Goal: Information Seeking & Learning: Learn about a topic

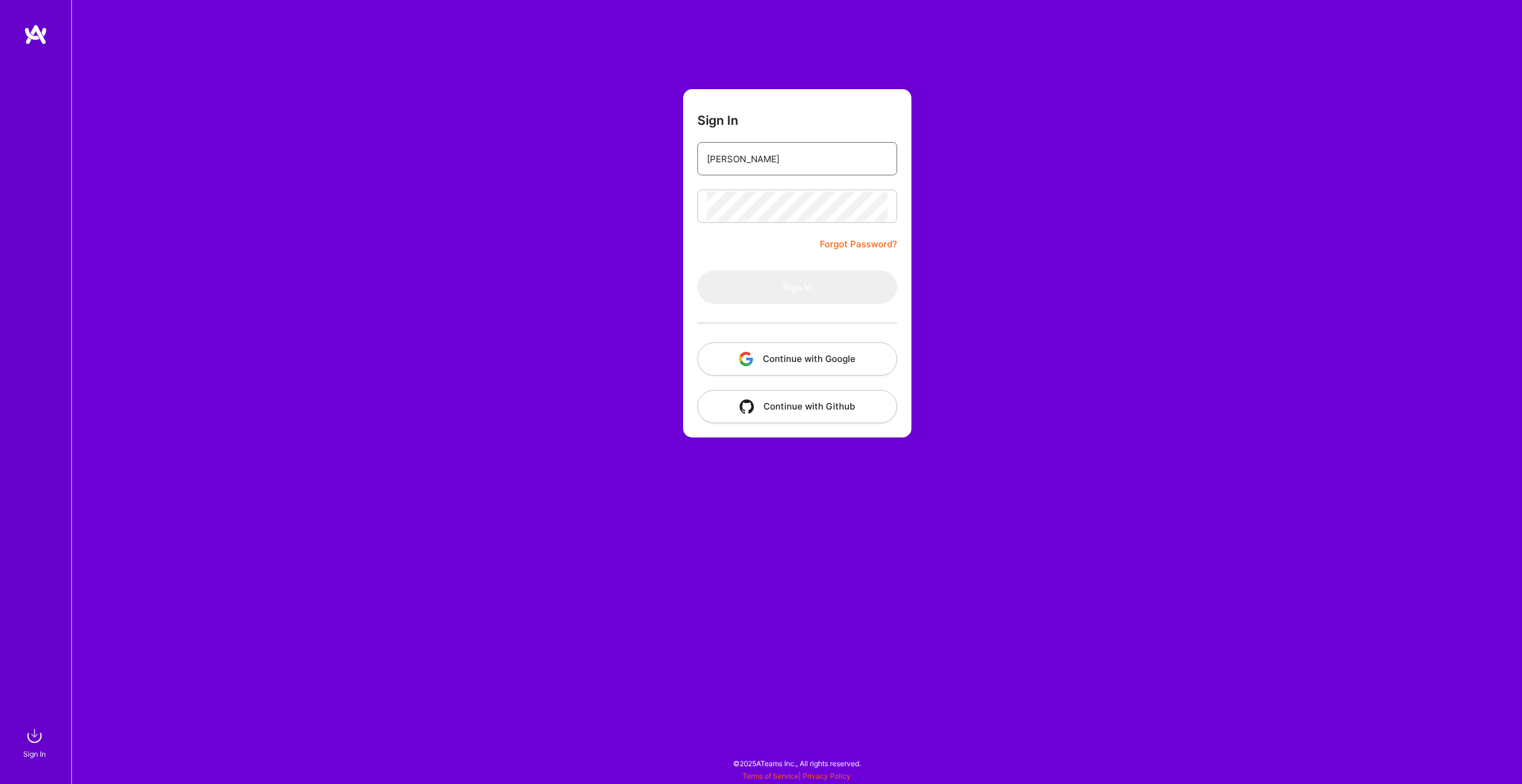
type input "[PERSON_NAME][EMAIL_ADDRESS][DOMAIN_NAME]"
click at [797, 287] on button "Sign In" at bounding box center [797, 287] width 200 height 33
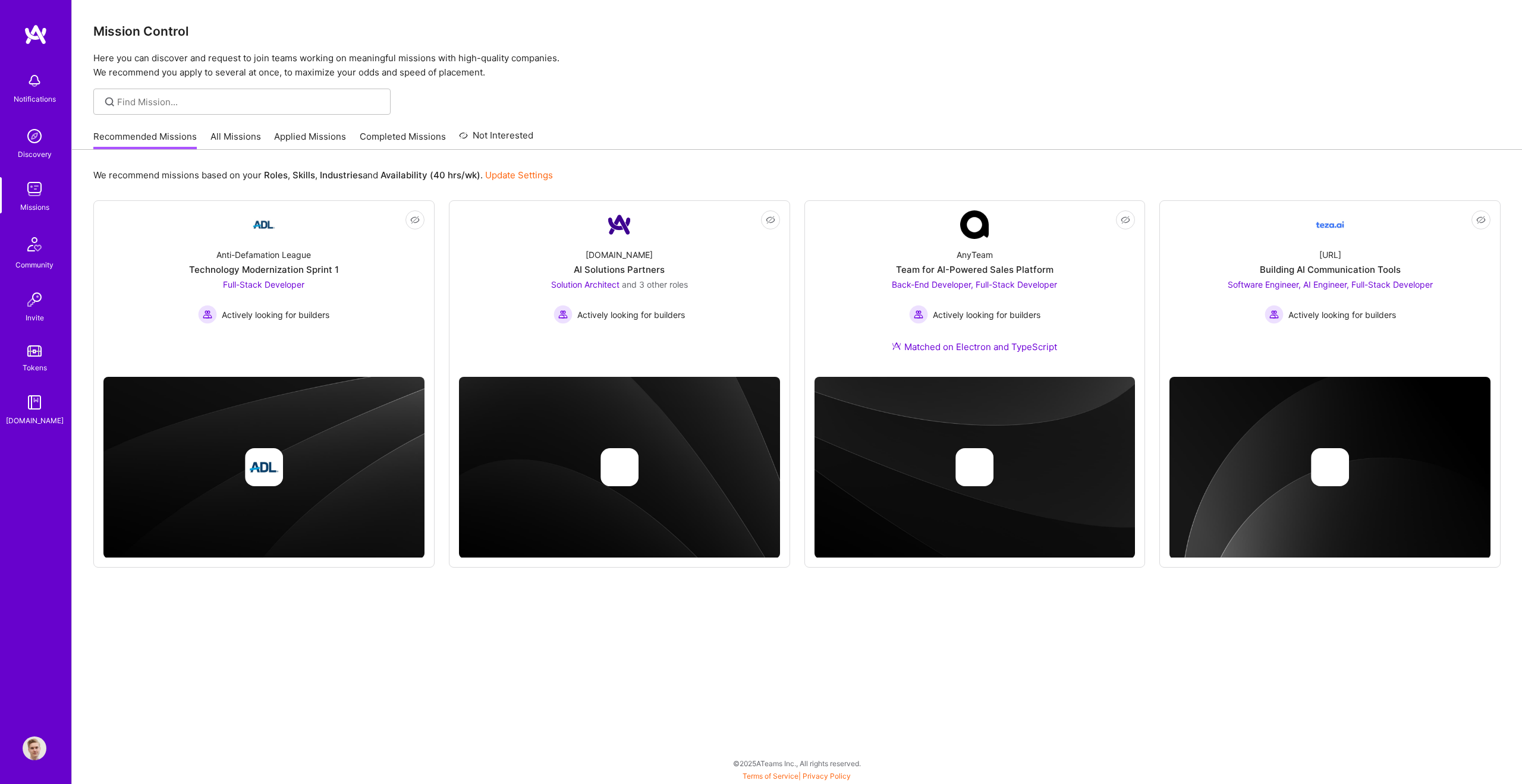
click at [225, 139] on link "All Missions" at bounding box center [235, 140] width 50 height 20
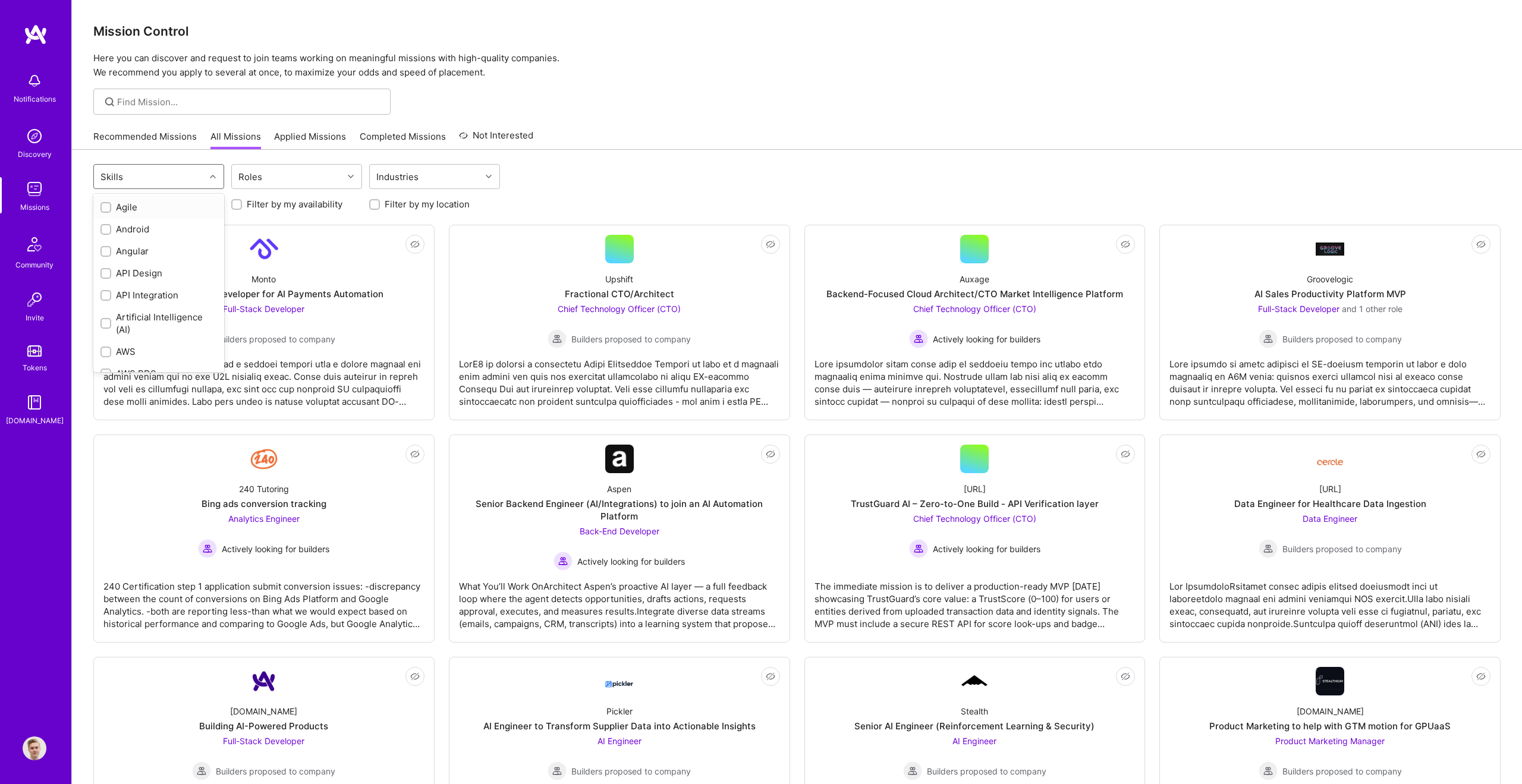
drag, startPoint x: 183, startPoint y: 175, endPoint x: 193, endPoint y: 180, distance: 11.2
click at [183, 175] on div "Skills" at bounding box center [150, 176] width 112 height 24
type input "dot net"
type input "net"
type input "c"
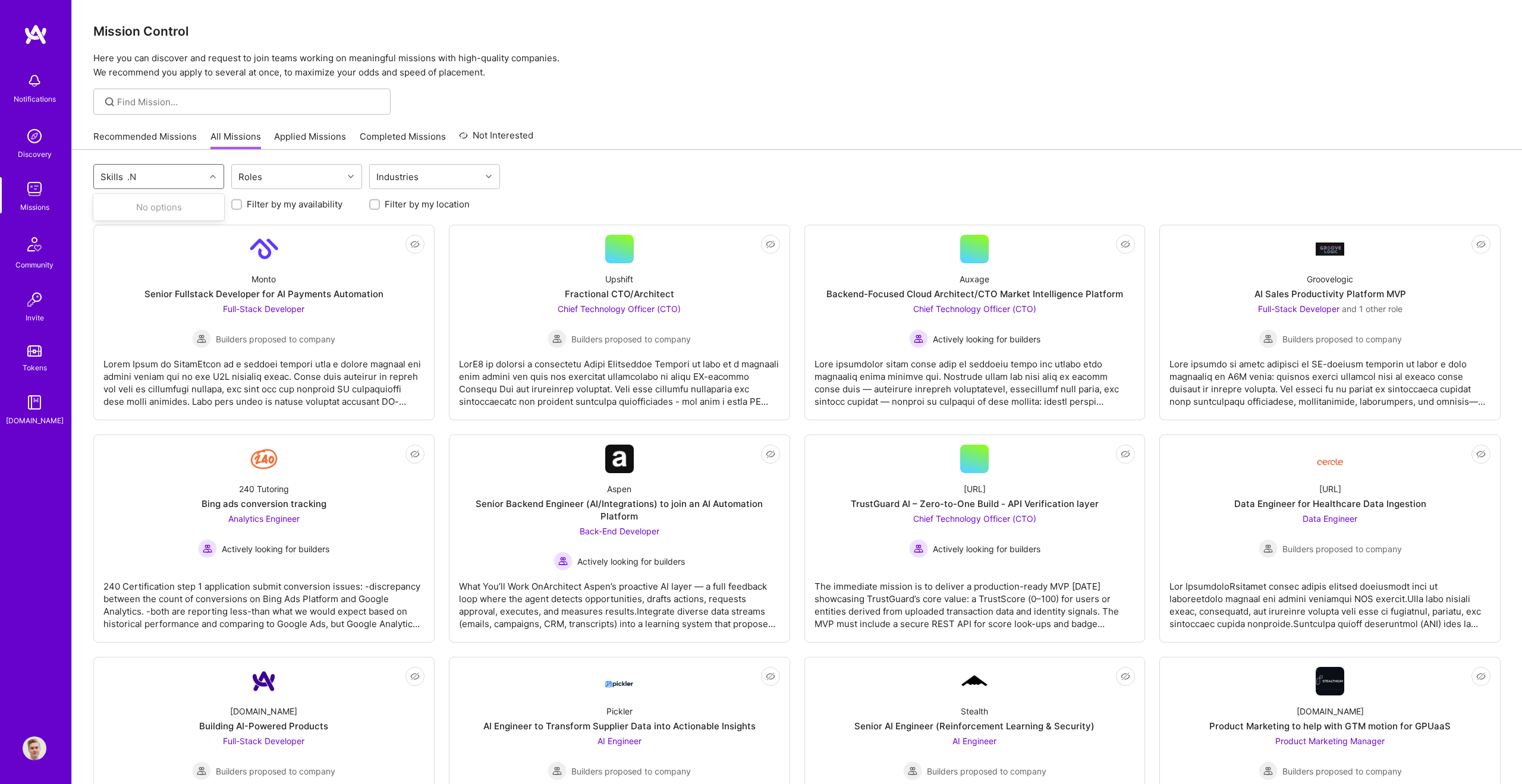
type input "."
click at [161, 103] on input at bounding box center [250, 102] width 264 height 12
type input "."
type input "dot net"
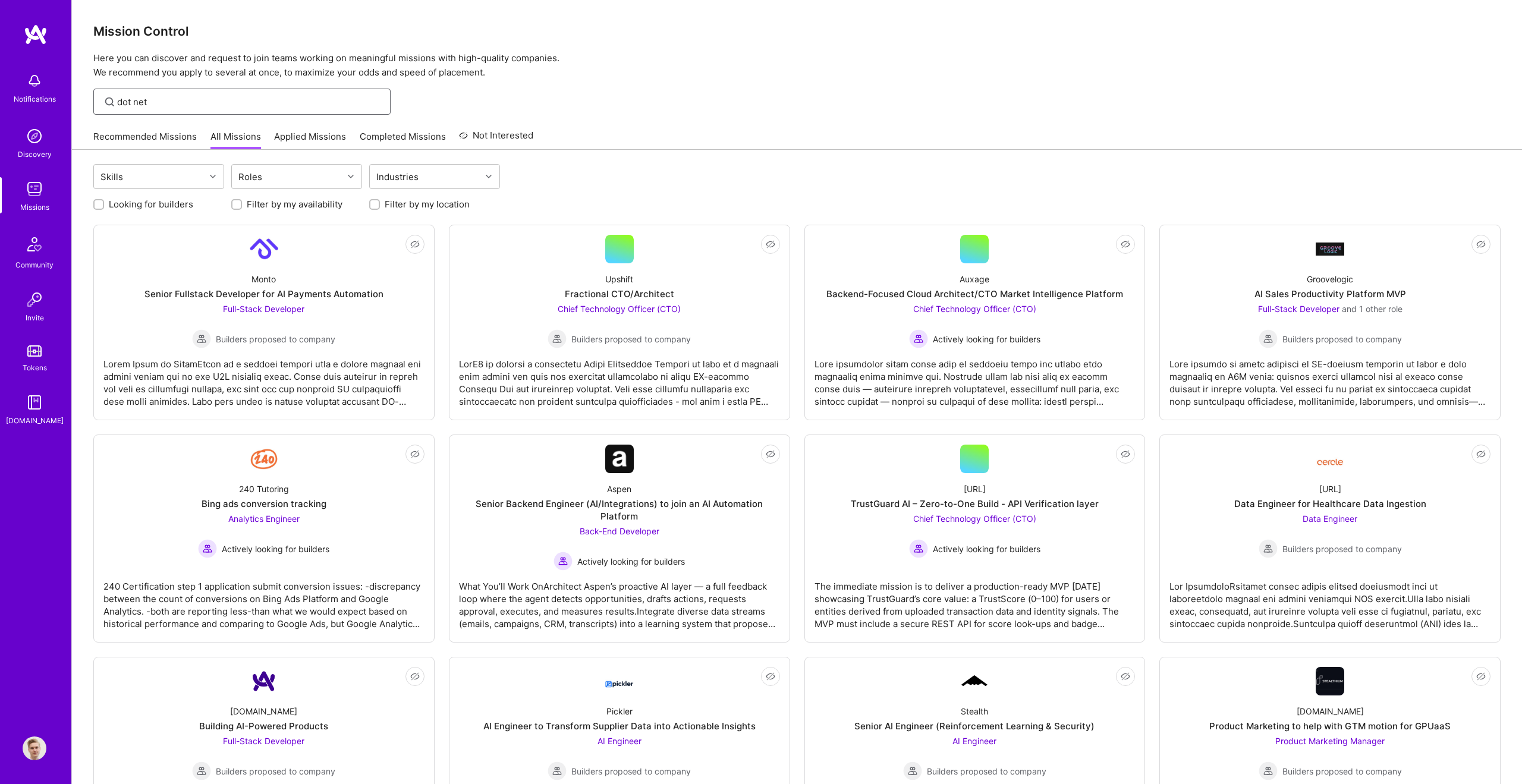
click at [136, 101] on input "dot net" at bounding box center [250, 102] width 264 height 12
type input ".NET"
click at [220, 102] on input ".NET" at bounding box center [250, 102] width 264 height 12
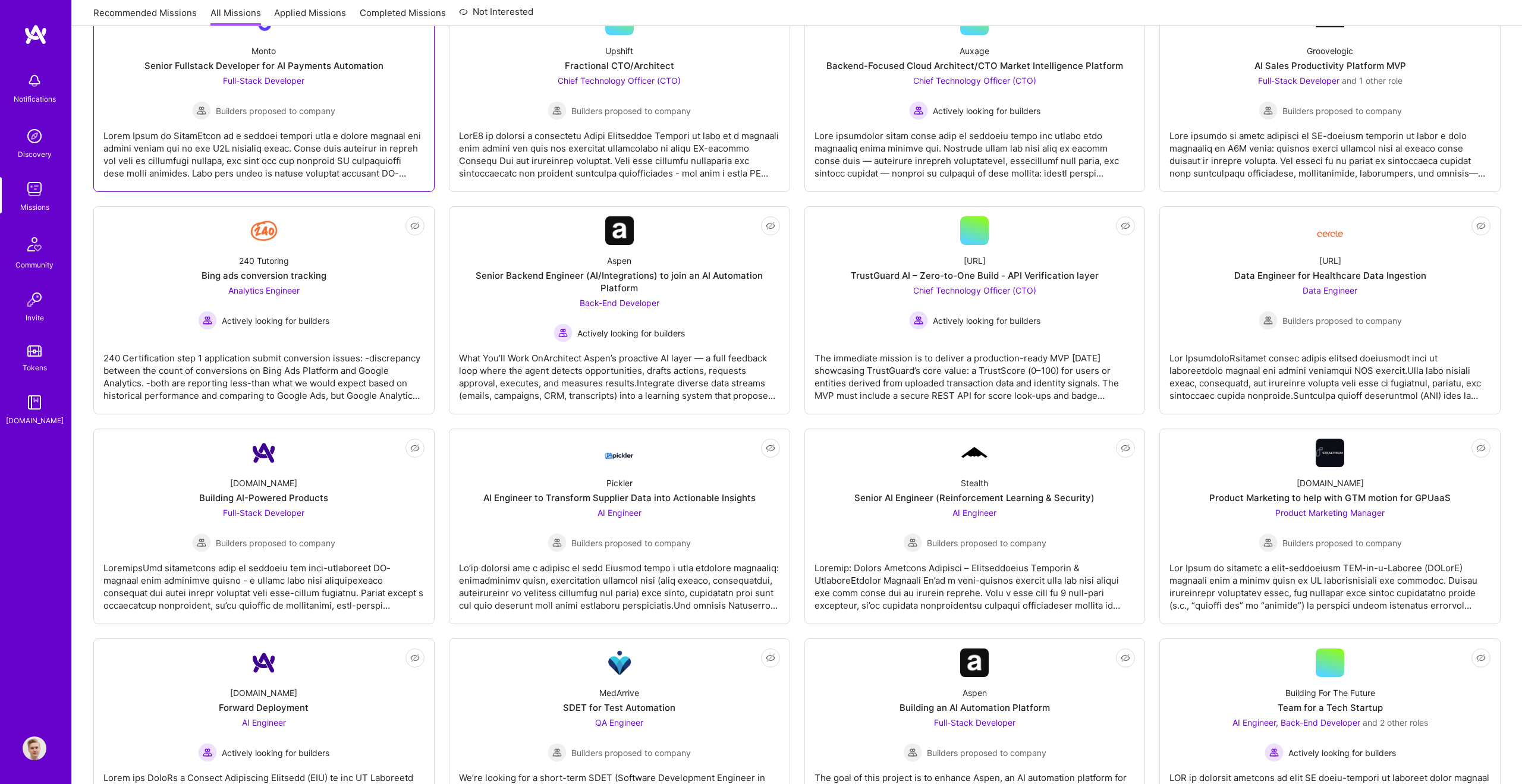
scroll to position [0, 0]
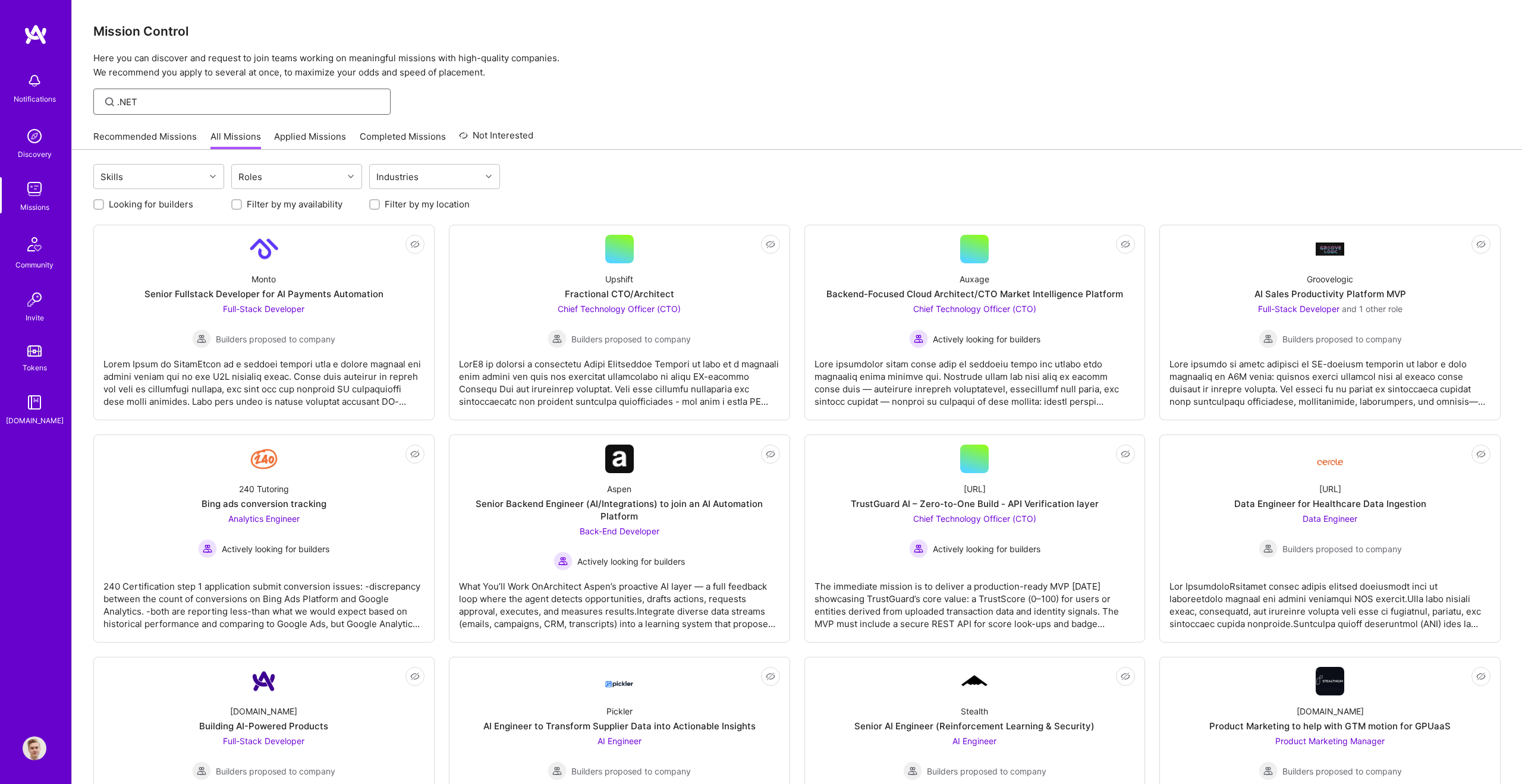
click at [201, 103] on input ".NET" at bounding box center [250, 102] width 264 height 12
type input "asdasd"
click at [330, 169] on div "Roles" at bounding box center [288, 176] width 112 height 24
click at [341, 177] on div "Roles" at bounding box center [288, 176] width 112 height 24
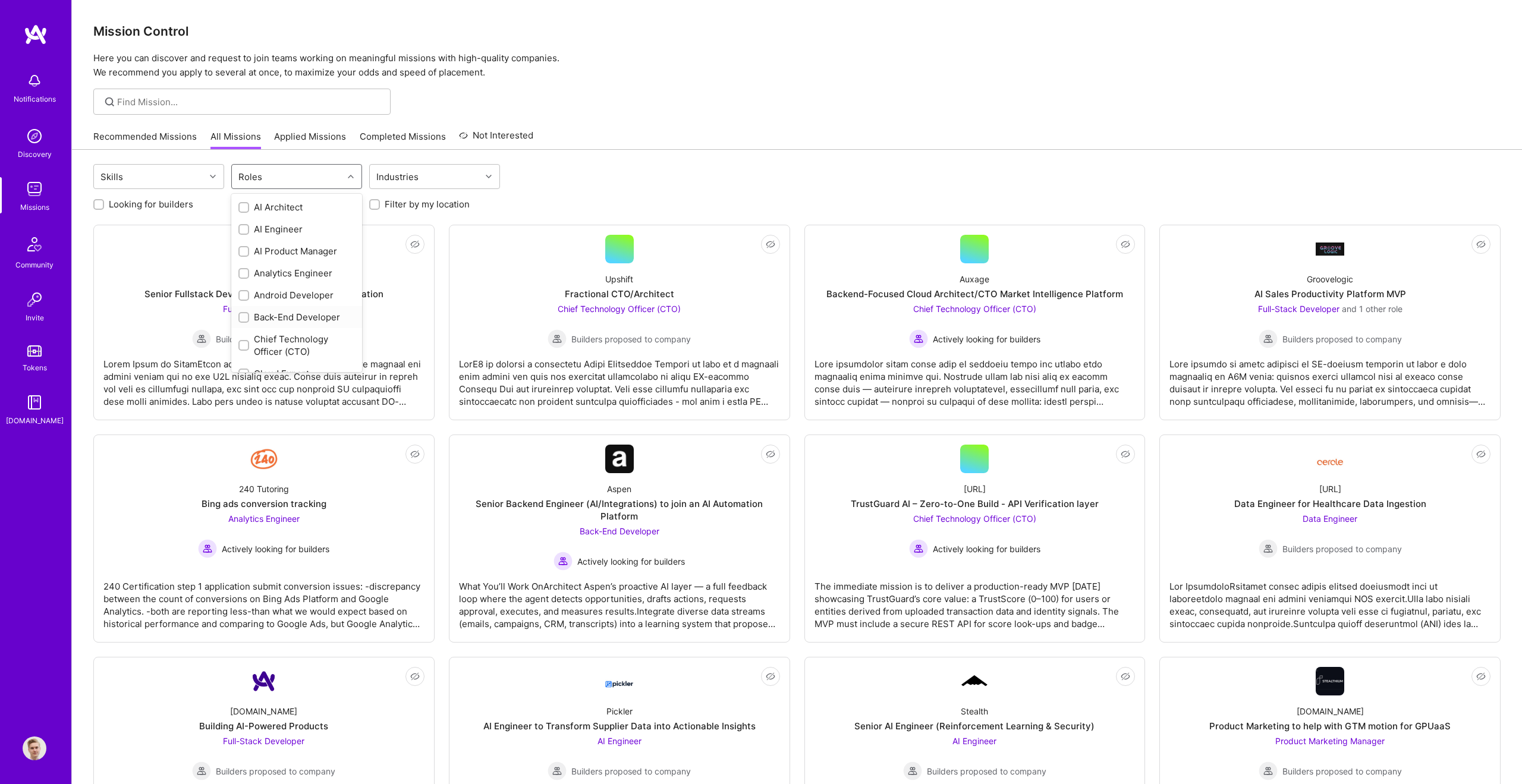
click at [246, 320] on input "checkbox" at bounding box center [245, 318] width 8 height 8
checkbox input "true"
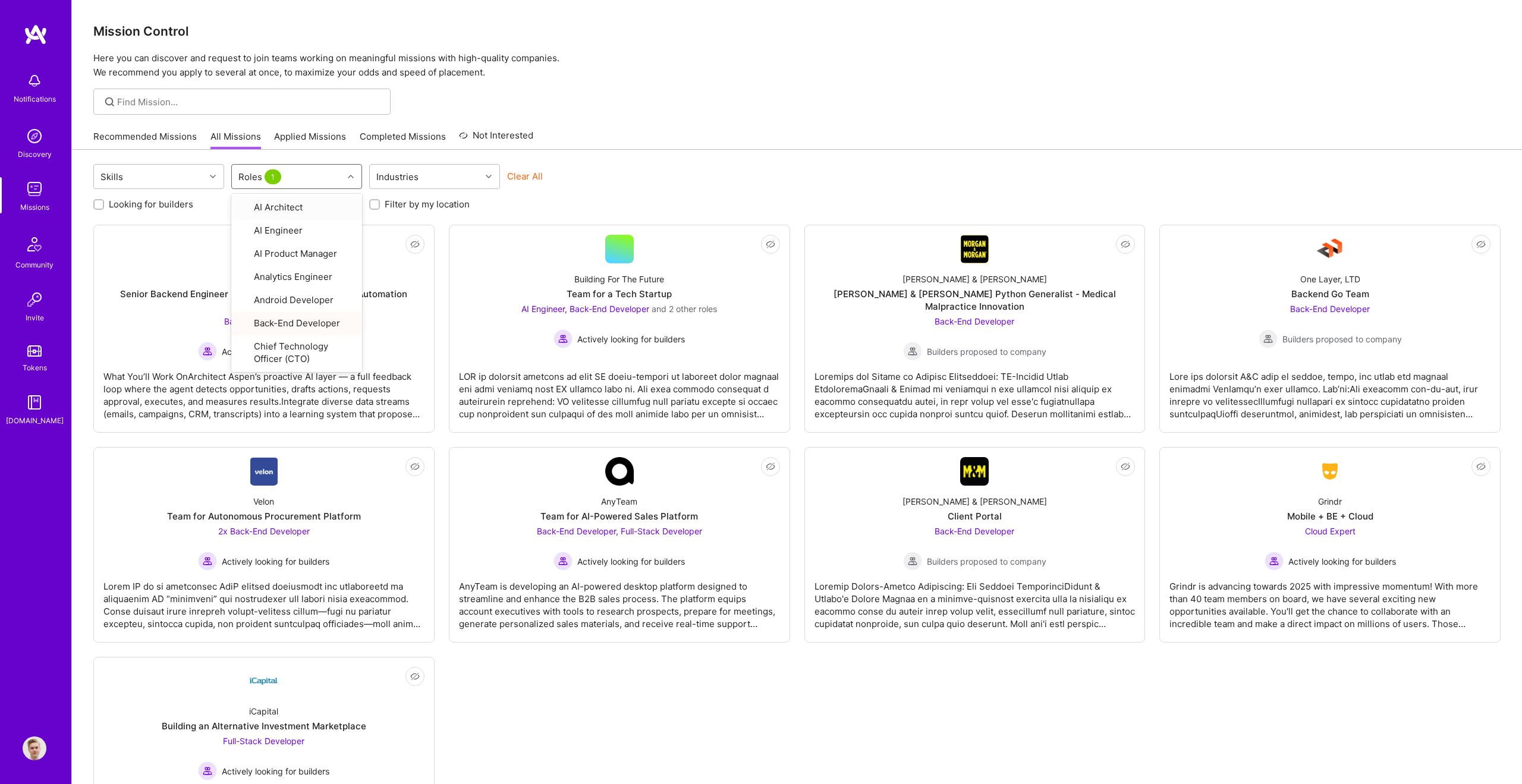
click at [357, 178] on div at bounding box center [352, 176] width 18 height 16
click at [488, 173] on icon at bounding box center [488, 176] width 6 height 6
click at [556, 206] on div "Looking for builders Filter by my availability Filter by my location" at bounding box center [797, 201] width 1408 height 18
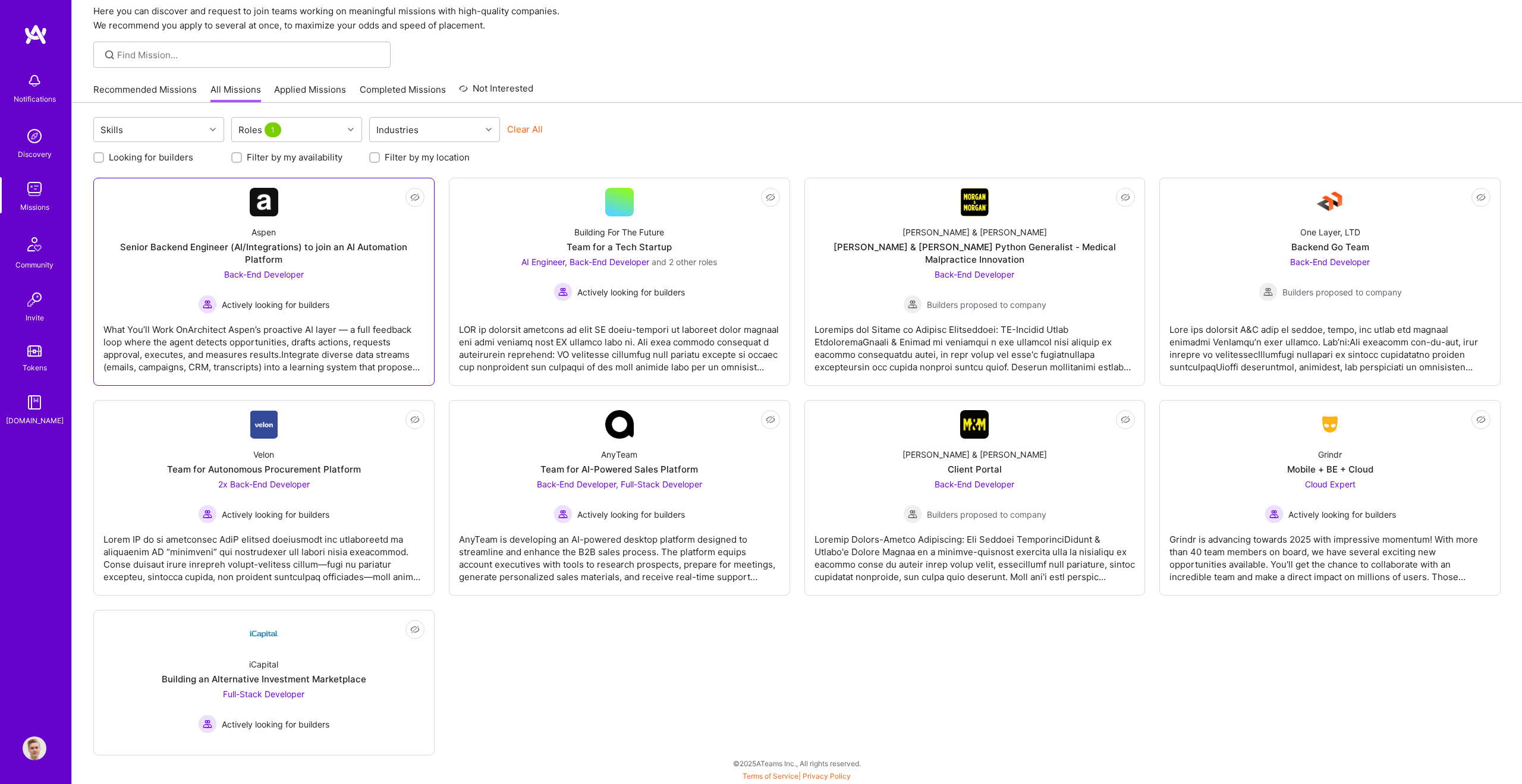
click at [277, 354] on div "What You’ll Work OnArchitect Aspen’s proactive AI layer — a full feedback loop …" at bounding box center [264, 344] width 321 height 59
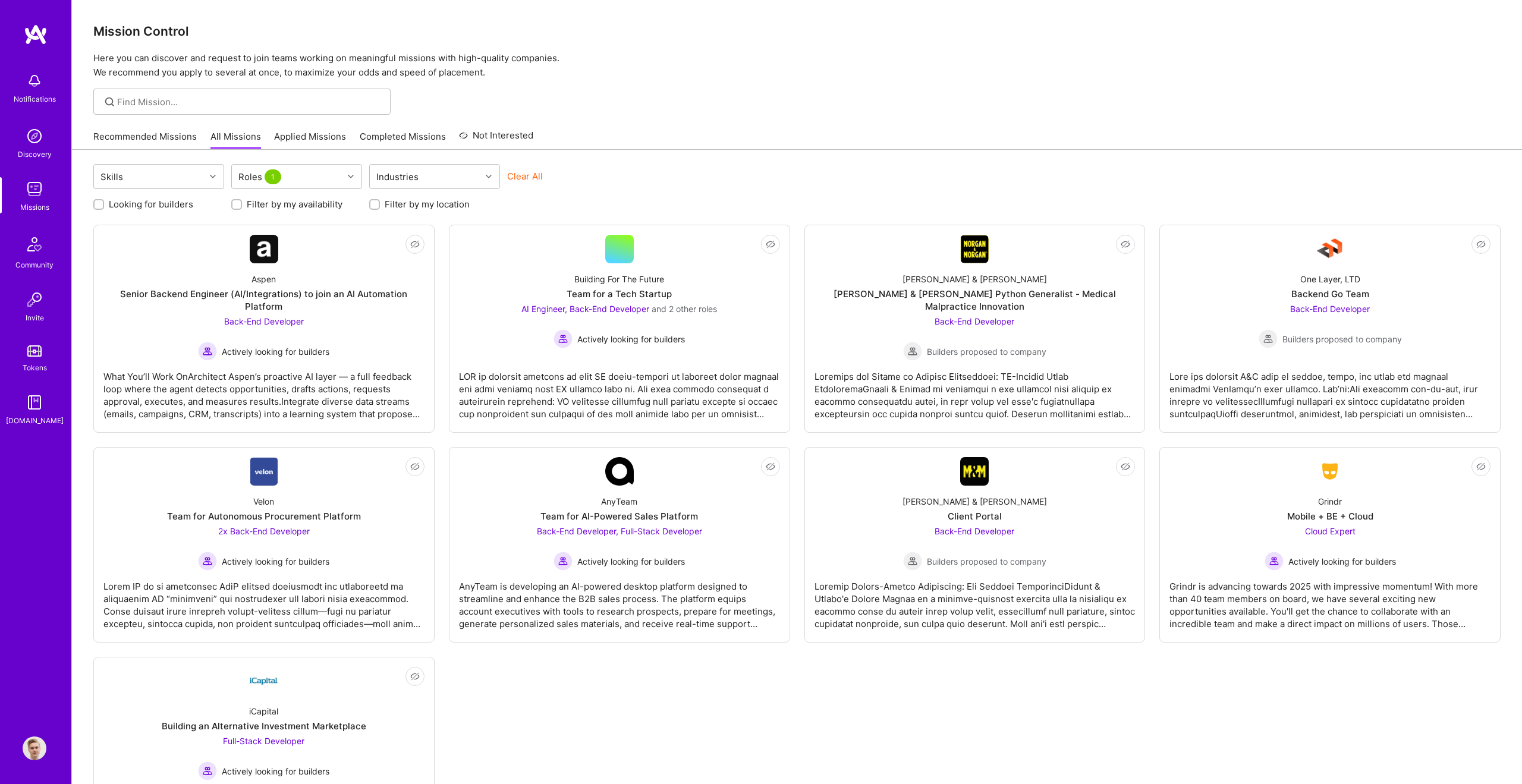
scroll to position [47, 0]
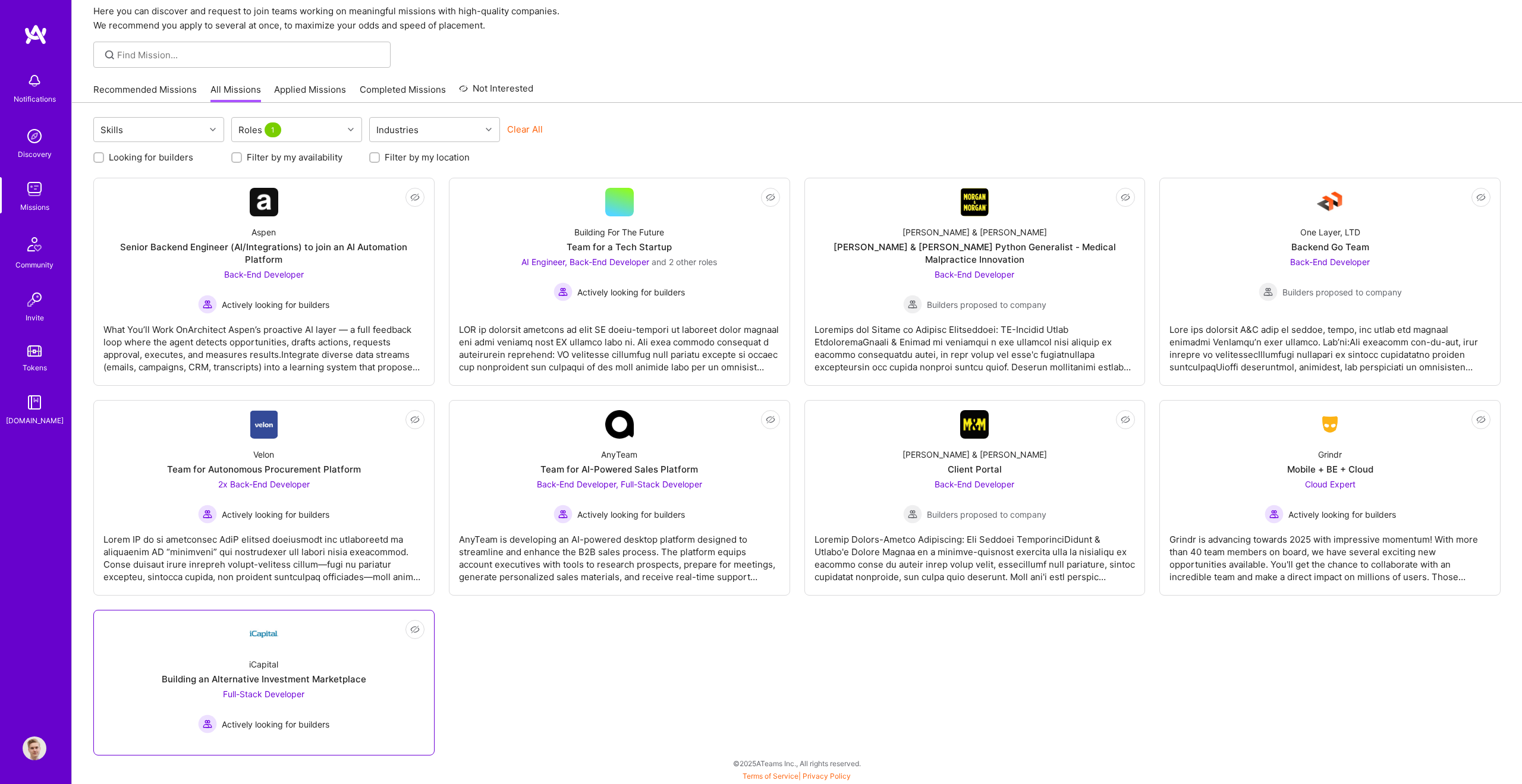
click at [344, 645] on link "Not Interested iCapital Building an Alternative Investment Marketplace Full-Sta…" at bounding box center [264, 683] width 321 height 126
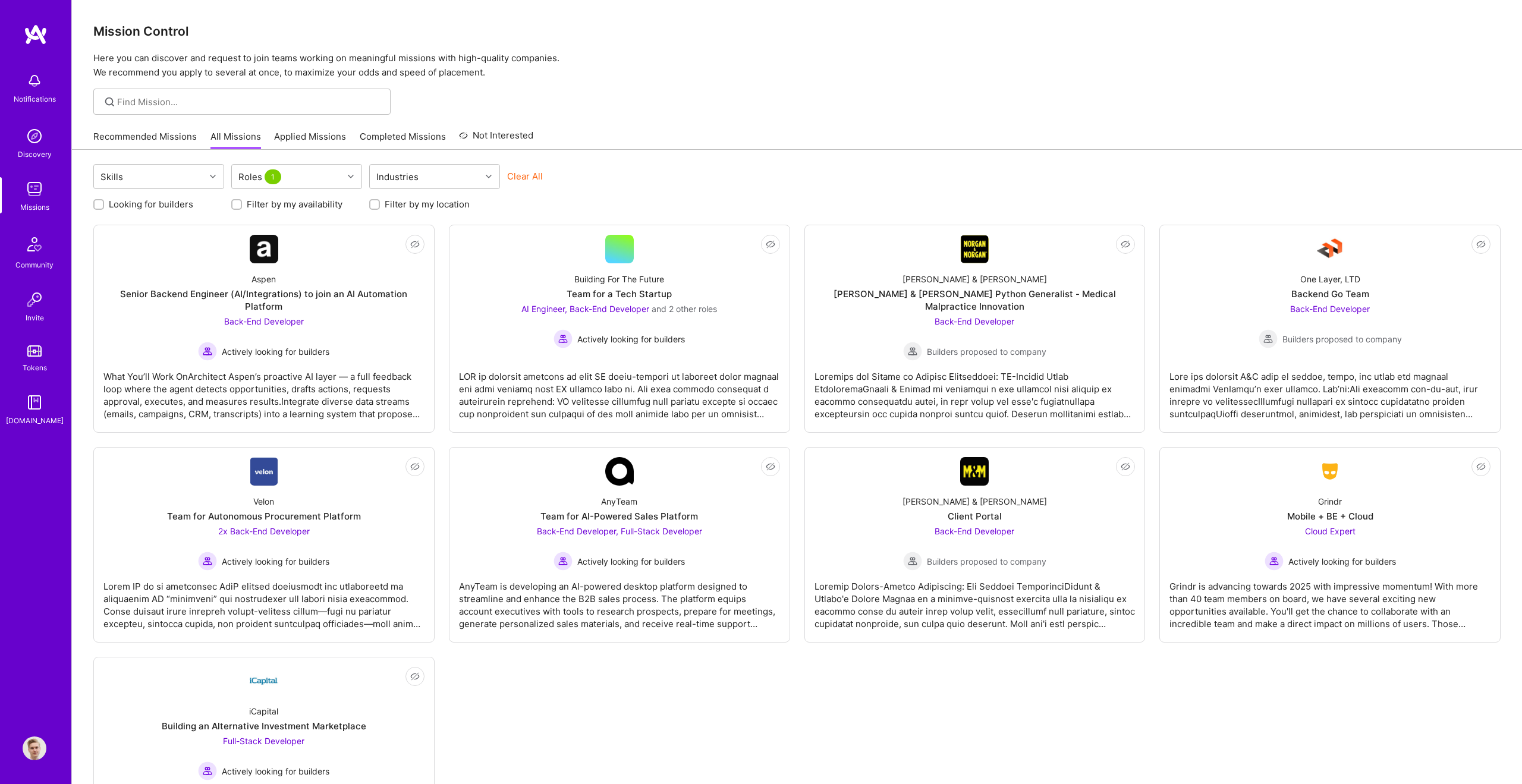
click at [182, 142] on link "Recommended Missions" at bounding box center [145, 140] width 103 height 20
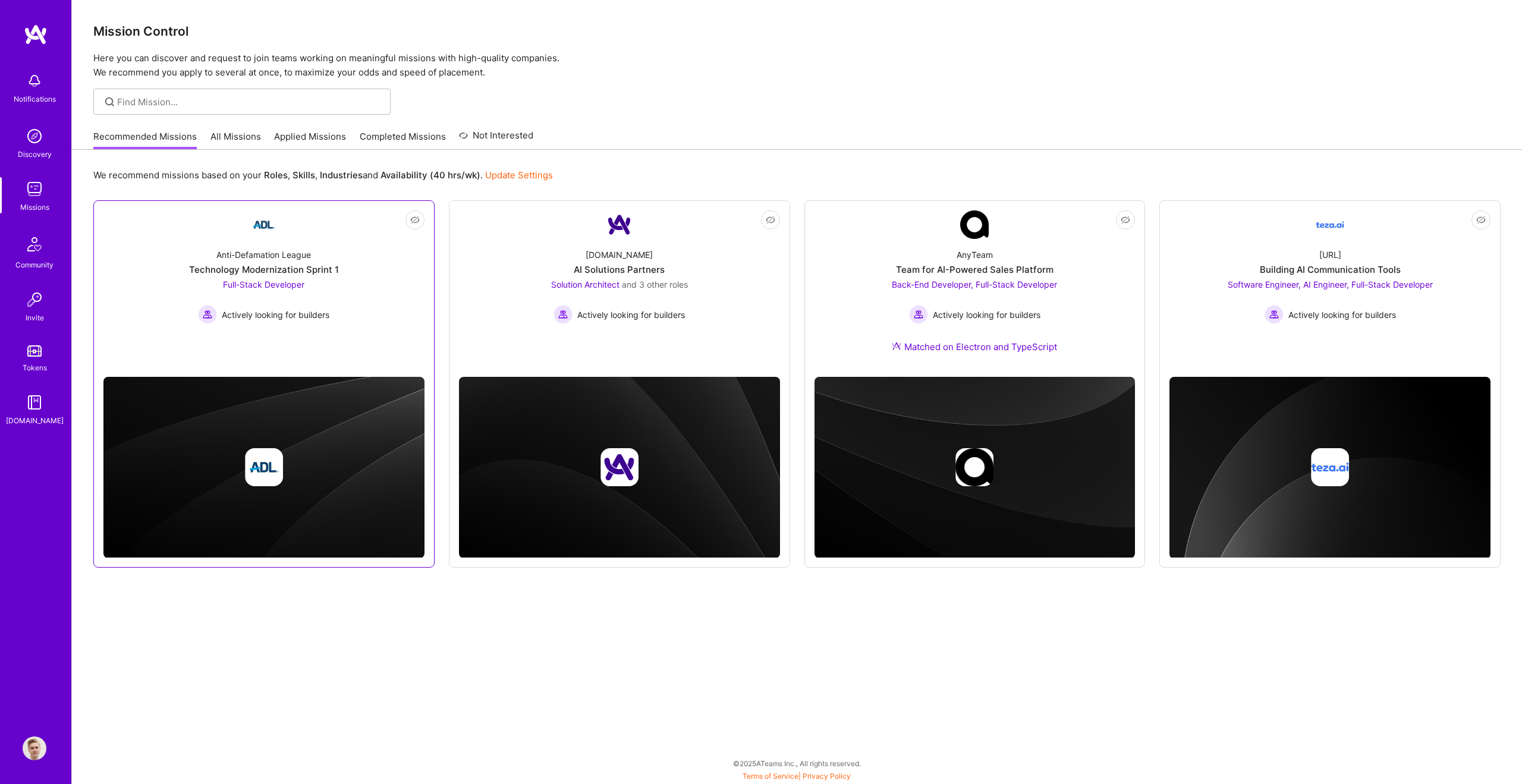
click at [345, 297] on div "Anti-Defamation League Technology Modernization Sprint 1 Full-Stack Developer A…" at bounding box center [264, 281] width 321 height 85
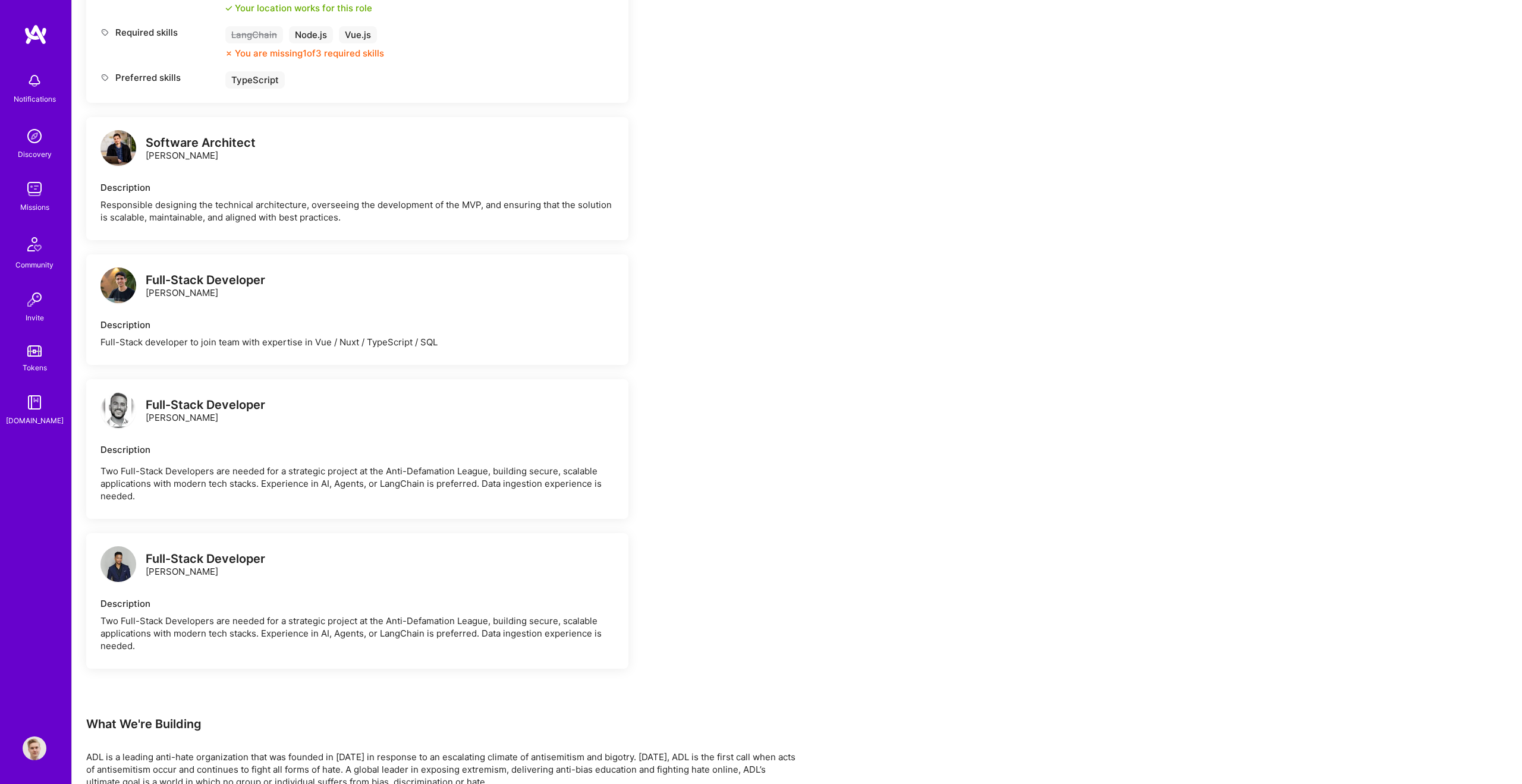
scroll to position [587, 0]
